Goal: Transaction & Acquisition: Purchase product/service

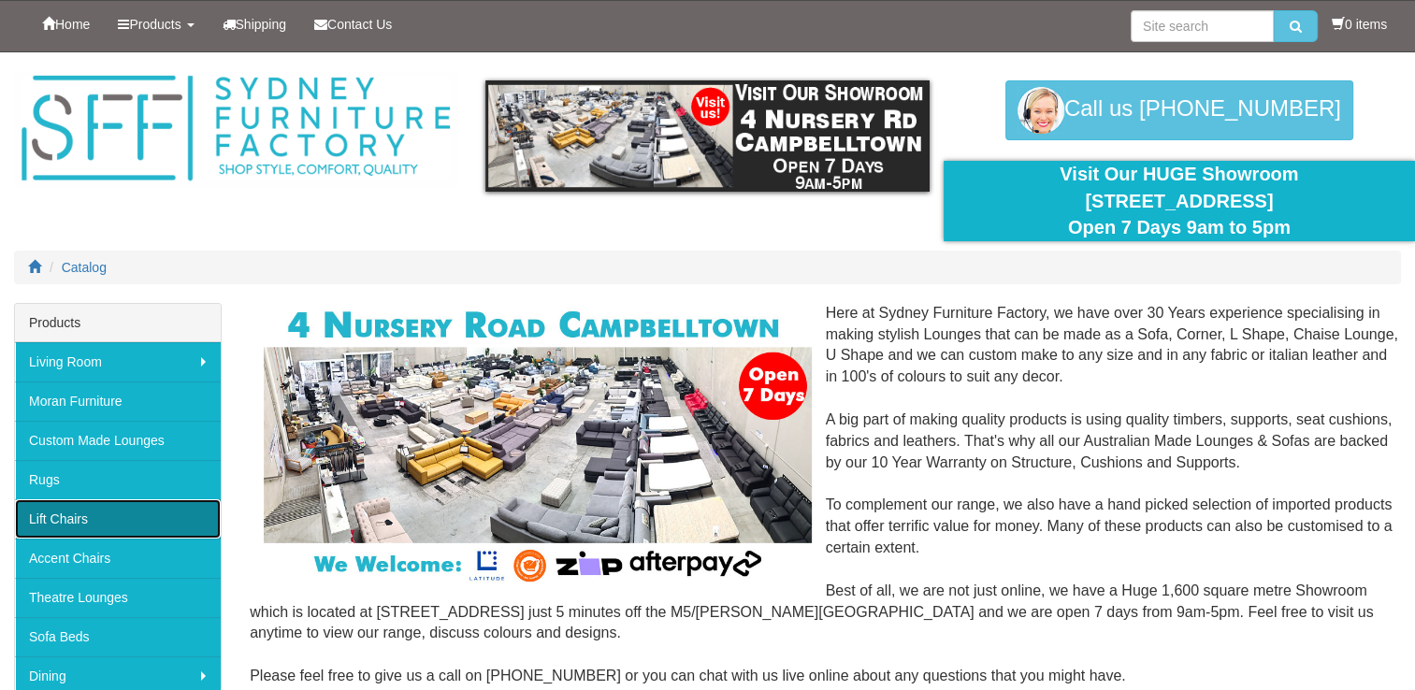
click at [112, 526] on link "Lift Chairs" at bounding box center [118, 518] width 206 height 39
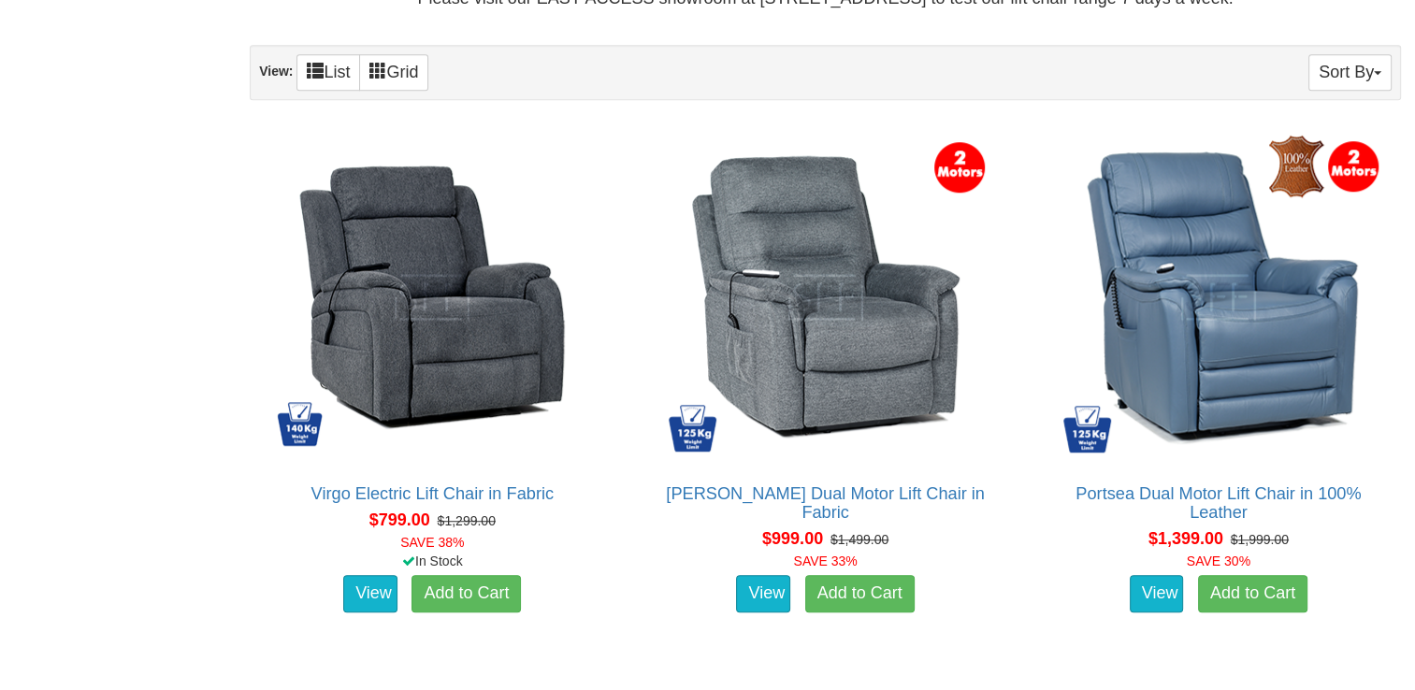
scroll to position [1234, 0]
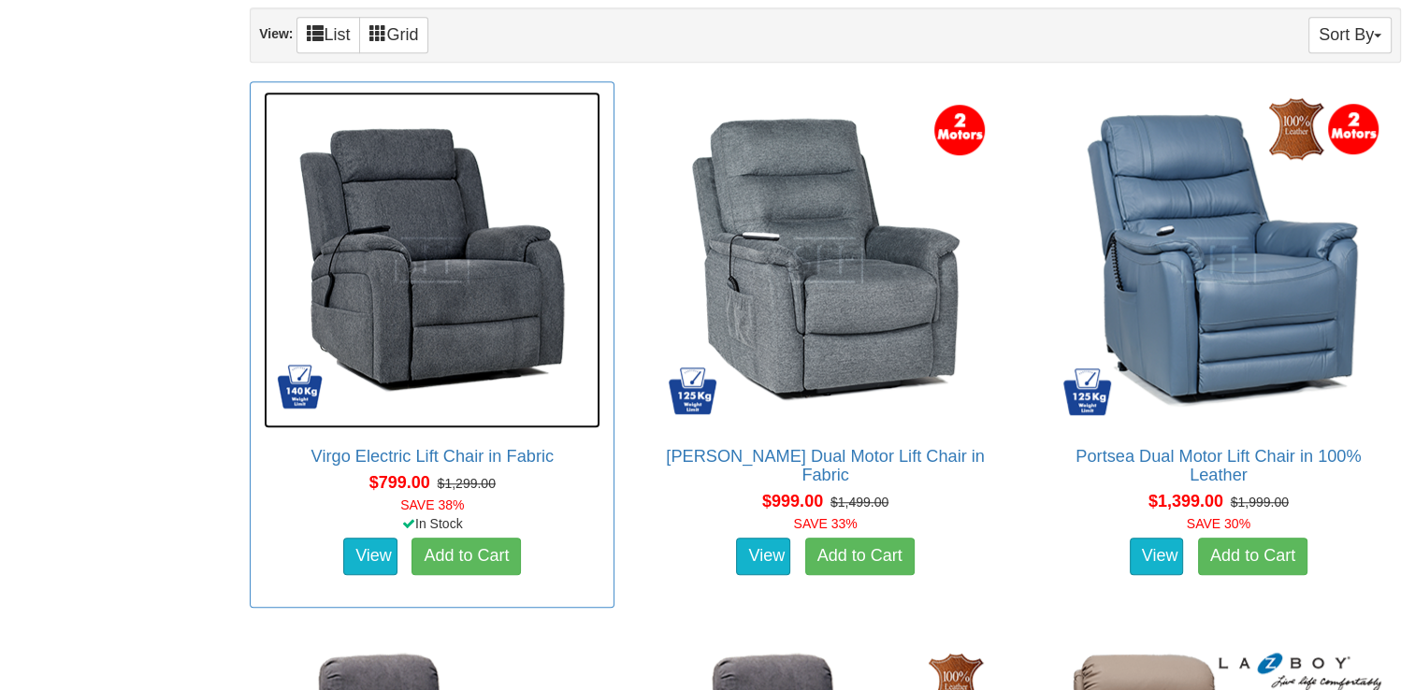
click at [411, 331] on img at bounding box center [432, 260] width 337 height 337
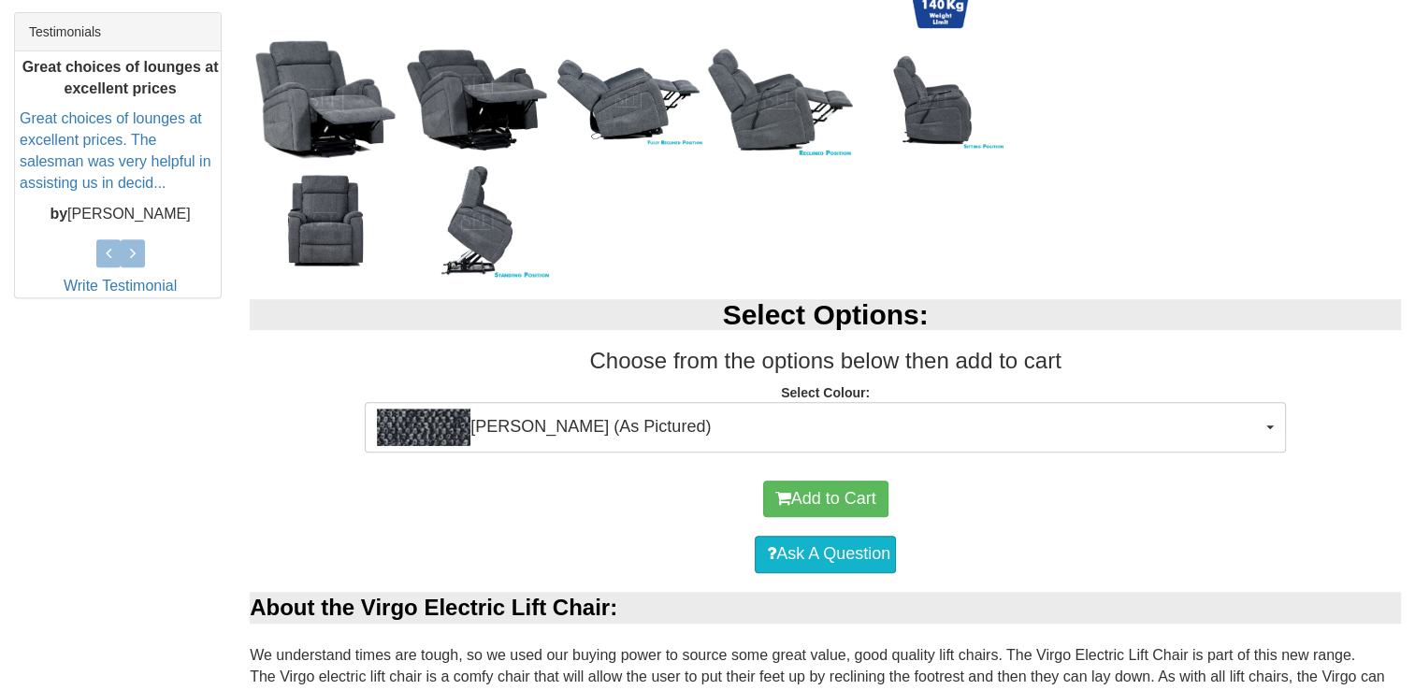
scroll to position [819, 0]
